Goal: Find specific page/section: Find specific page/section

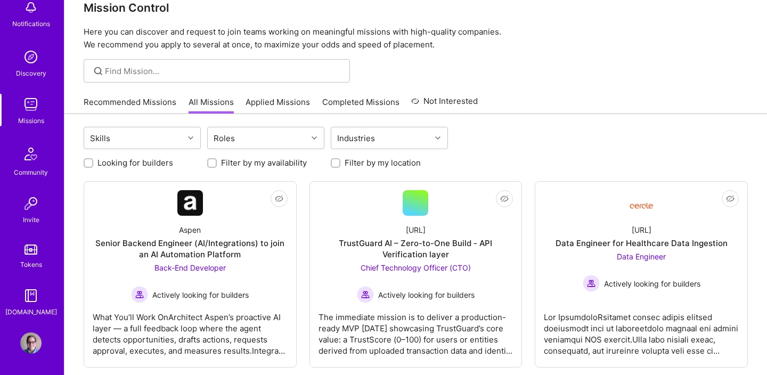
scroll to position [29, 0]
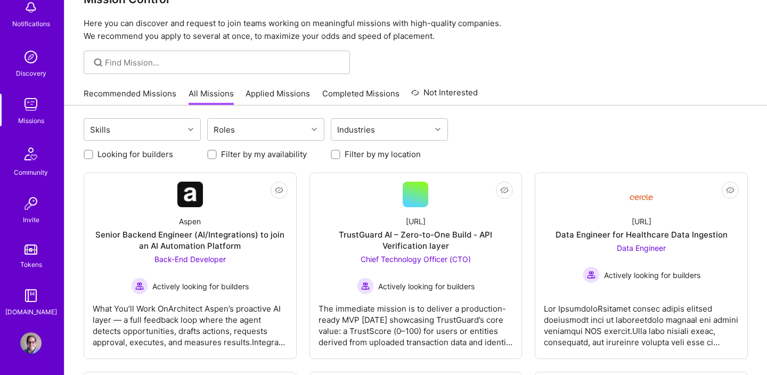
click at [31, 345] on img at bounding box center [30, 342] width 21 height 21
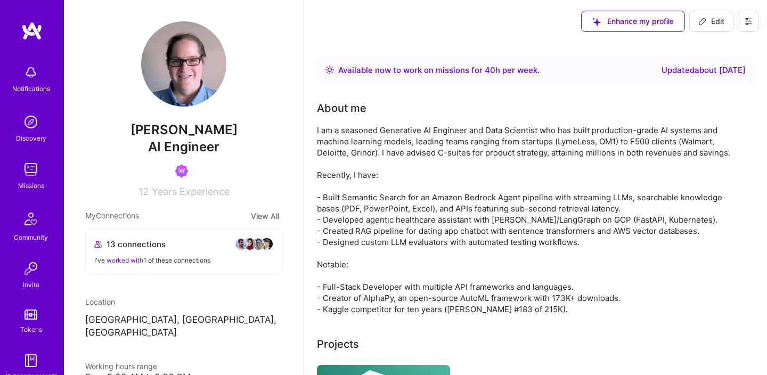
click at [31, 35] on img at bounding box center [31, 30] width 21 height 19
